Goal: Task Accomplishment & Management: Use online tool/utility

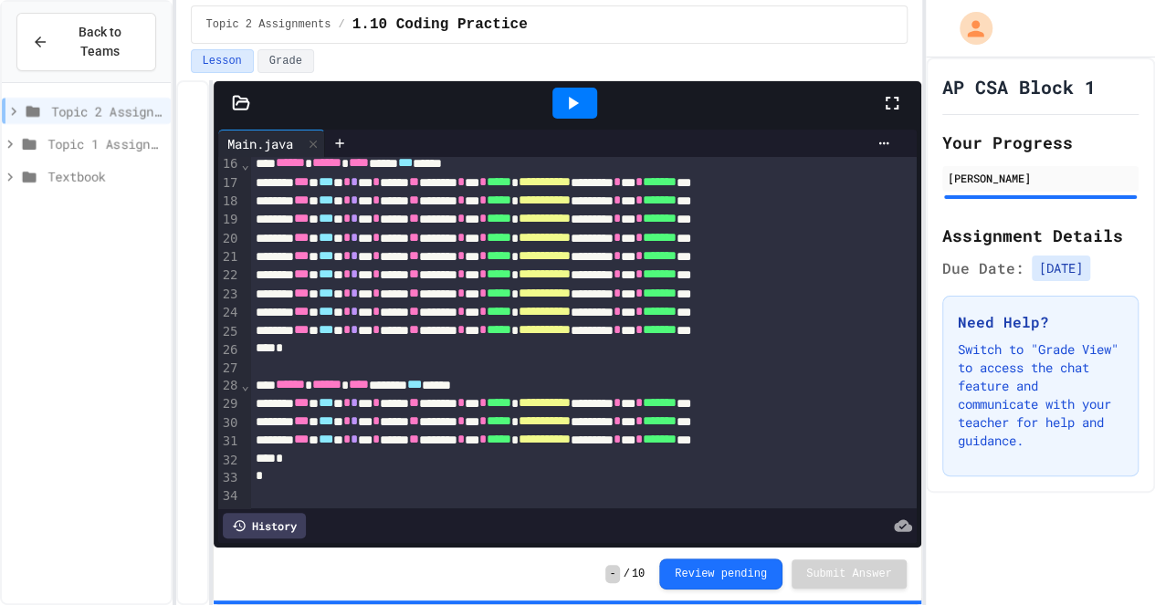
scroll to position [293, 0]
click at [12, 110] on icon at bounding box center [13, 111] width 16 height 16
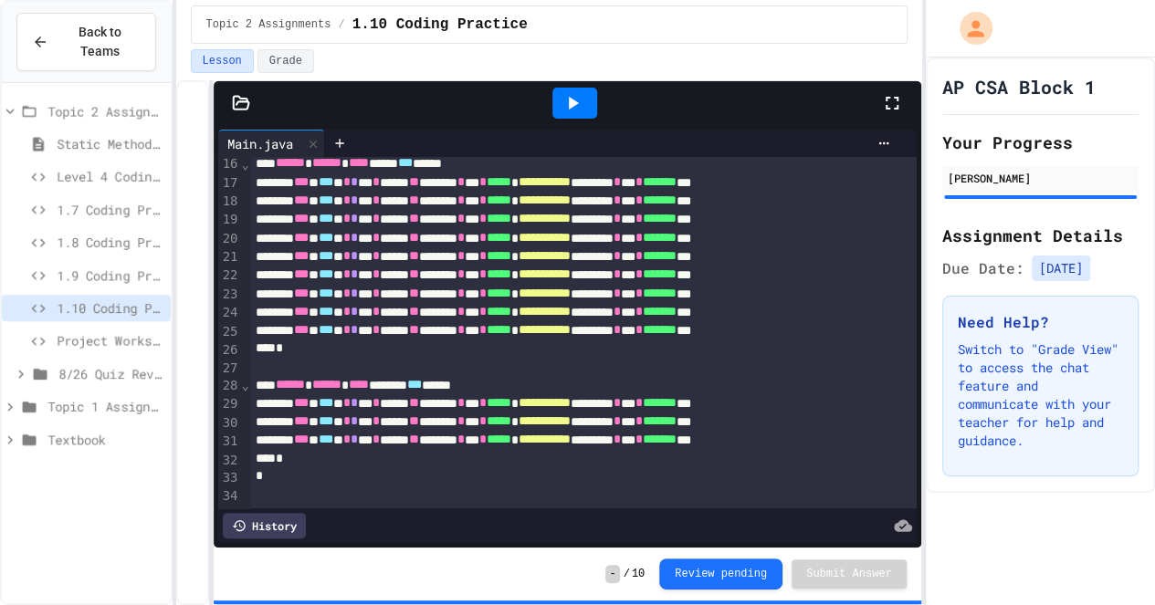
click at [101, 339] on span "Project Workspace" at bounding box center [110, 340] width 107 height 19
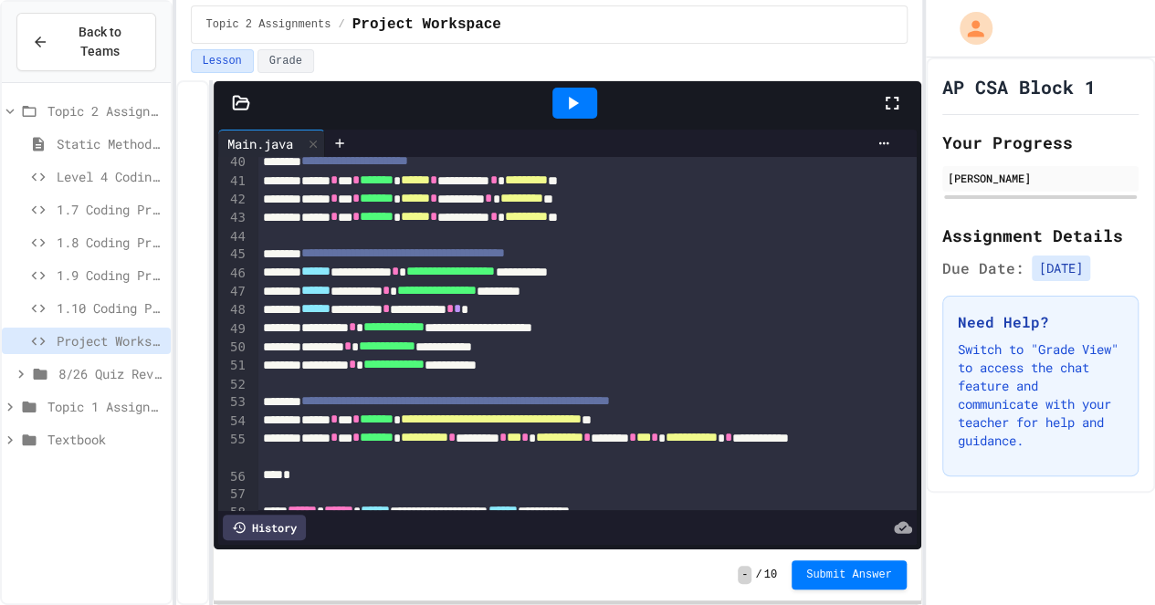
scroll to position [803, 0]
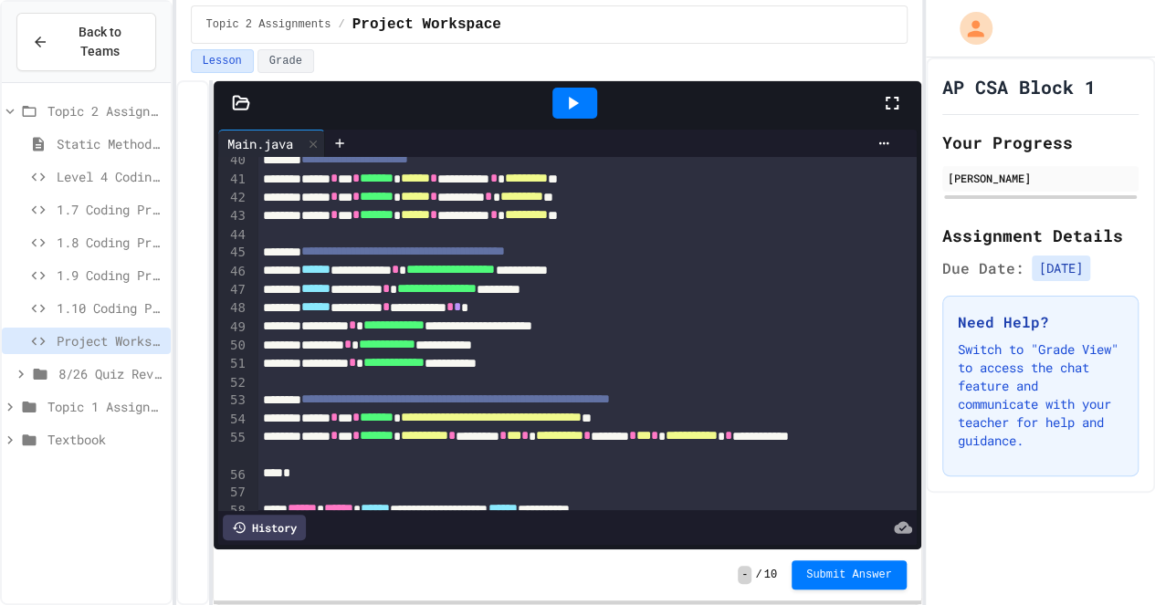
click at [584, 113] on div at bounding box center [574, 103] width 45 height 31
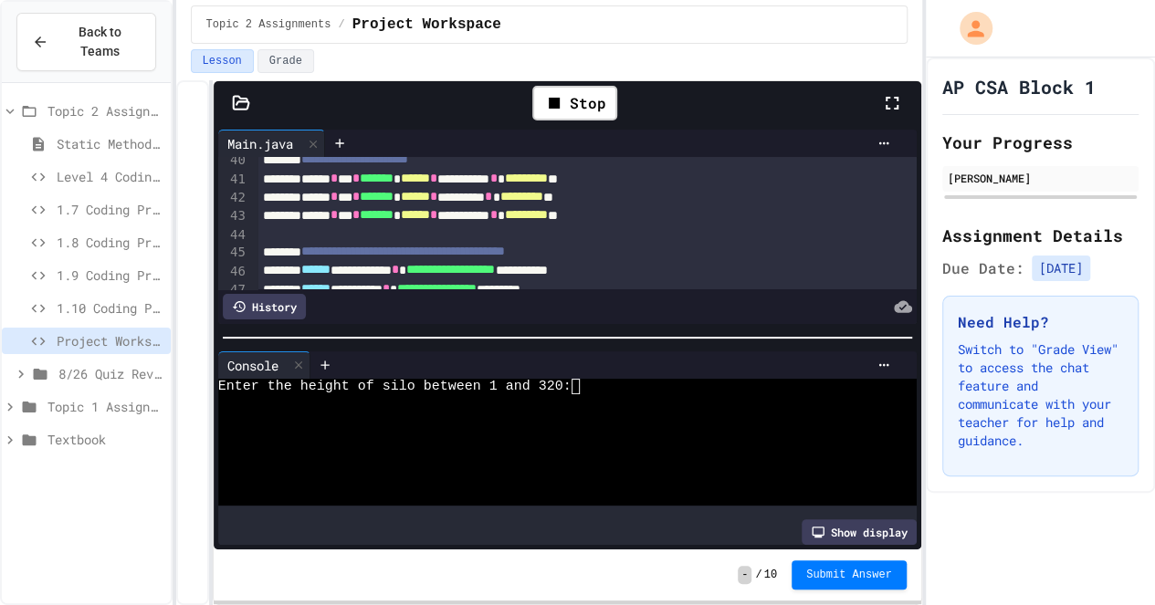
click at [606, 390] on div "Enter the height of silo between 1 and 320:" at bounding box center [551, 387] width 666 height 16
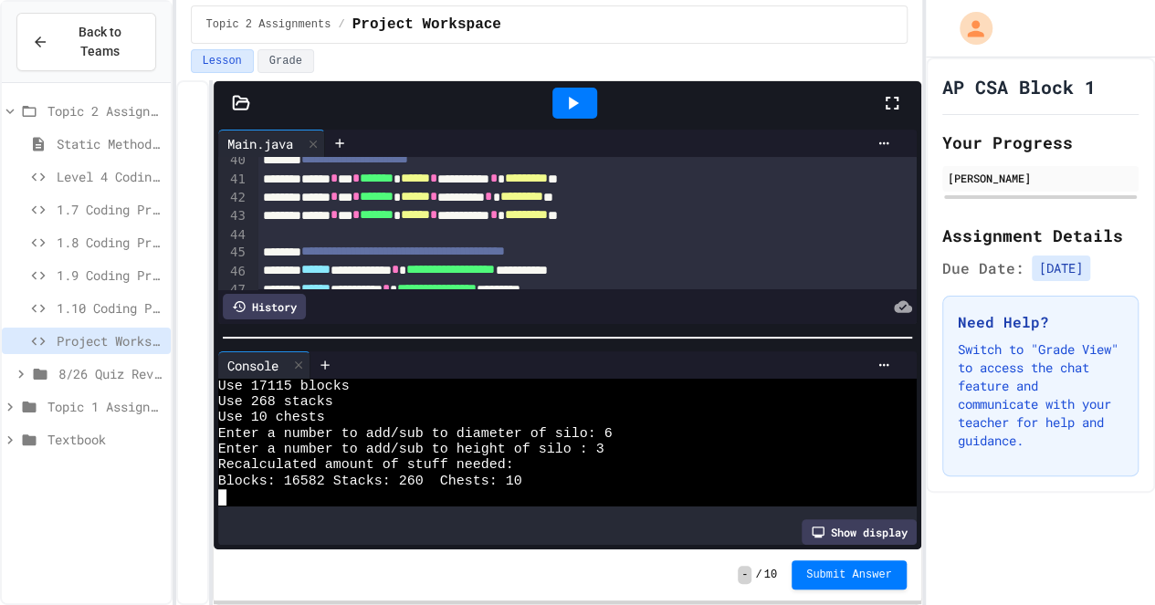
scroll to position [15, 0]
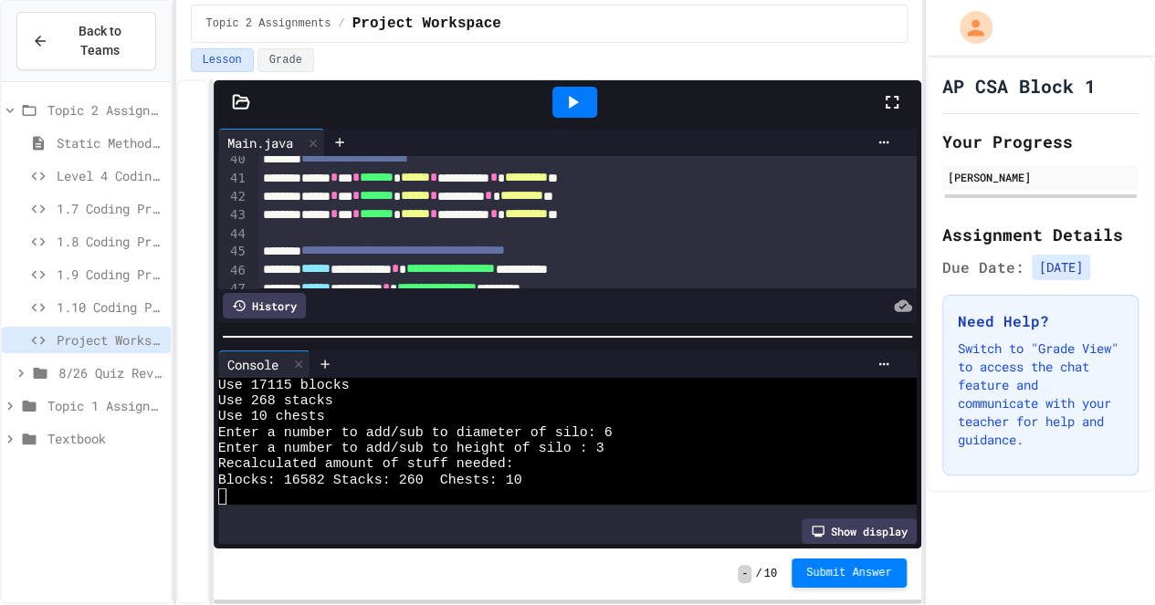
click at [833, 569] on span "Submit Answer" at bounding box center [849, 573] width 86 height 15
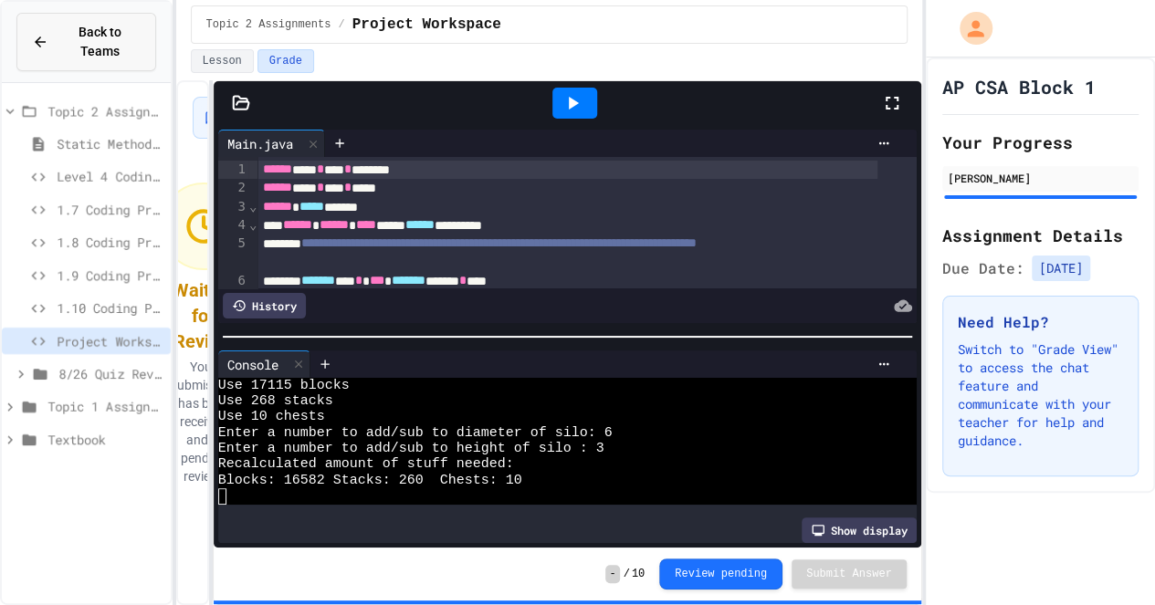
click at [75, 31] on span "Back to Teams" at bounding box center [99, 42] width 81 height 38
